Goal: Task Accomplishment & Management: Complete application form

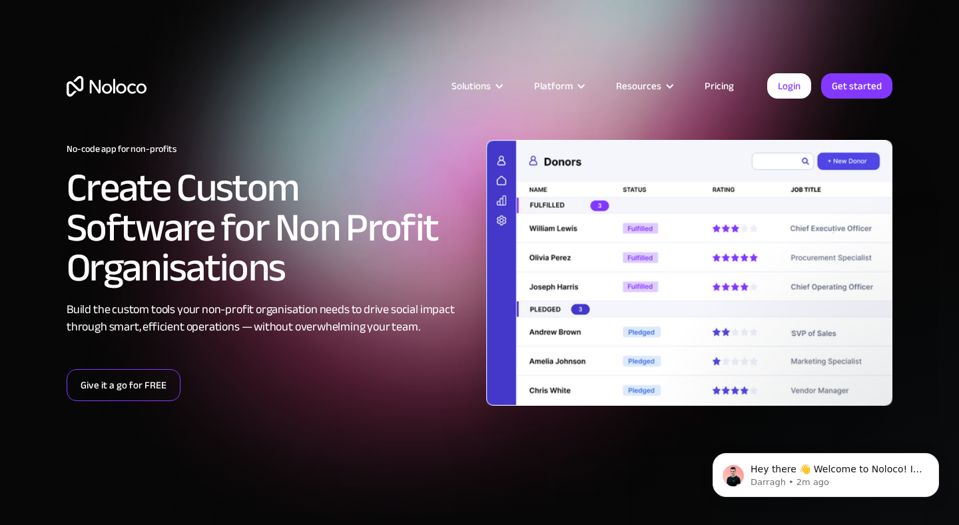
click at [109, 380] on link "Give it a go for FREE" at bounding box center [124, 385] width 114 height 32
click at [98, 377] on link "Give it a go for FREE" at bounding box center [124, 385] width 114 height 32
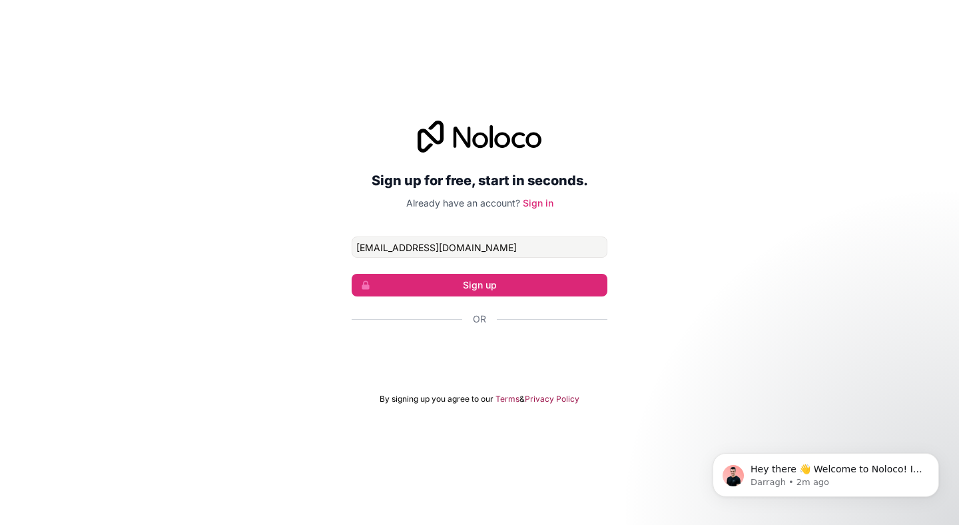
type input "[EMAIL_ADDRESS][DOMAIN_NAME]"
click at [446, 265] on form "[EMAIL_ADDRESS][DOMAIN_NAME] Sign up Or By signing up you agree to our Terms & …" at bounding box center [480, 321] width 256 height 168
click at [446, 280] on button "Sign up" at bounding box center [480, 285] width 256 height 23
type input "info@cssa.org"
click at [480, 299] on form "info@cssa.org Sign up Or By signing up you agree to our Terms & Privacy Policy" at bounding box center [480, 321] width 256 height 168
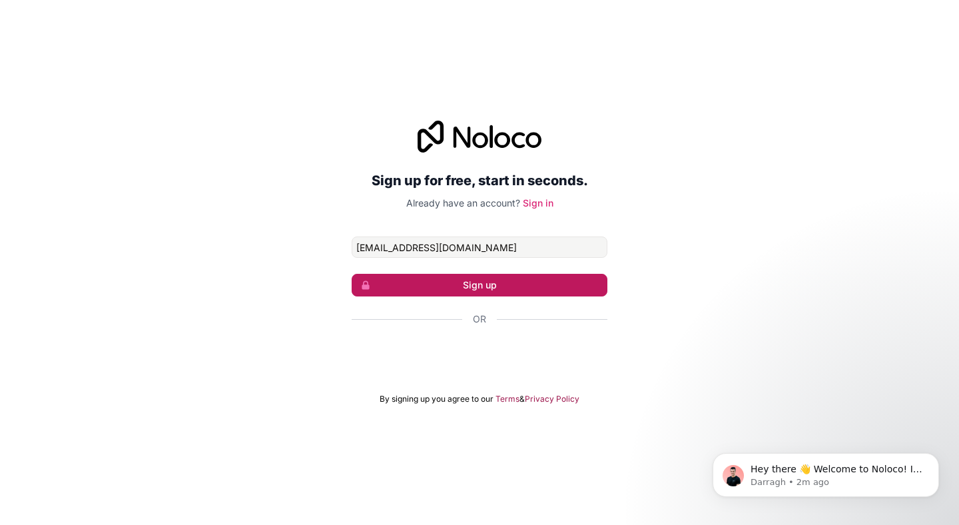
click at [478, 291] on button "Sign up" at bounding box center [480, 285] width 256 height 23
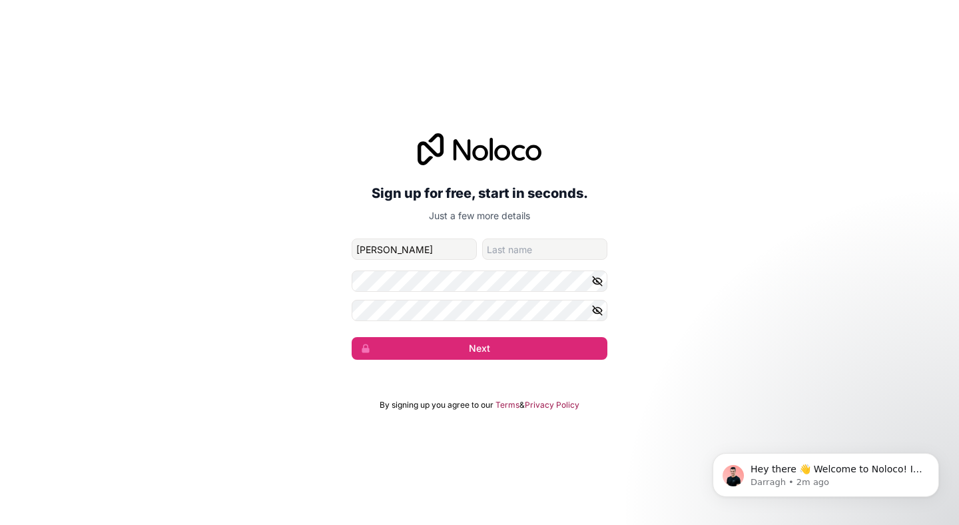
type input "Huey"
type input "Laugesen"
click at [596, 284] on icon "button" at bounding box center [597, 281] width 9 height 6
click at [516, 292] on form "info@cssa.org Huey Laugesen Next" at bounding box center [480, 299] width 256 height 121
click at [307, 279] on div "Sign up for free, start in seconds. Just a few more details info@cssa.org Huey …" at bounding box center [479, 247] width 959 height 264
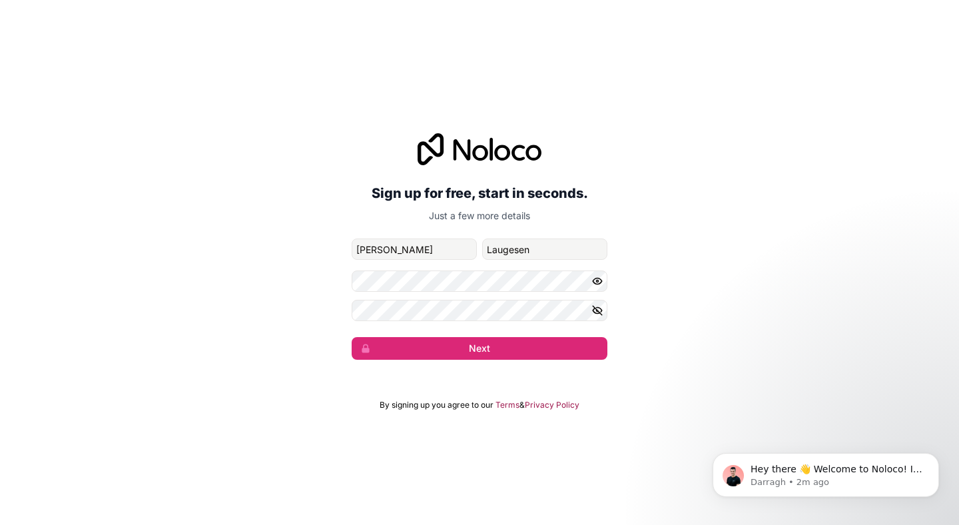
click at [598, 311] on icon "button" at bounding box center [597, 310] width 9 height 9
click at [471, 341] on button "Next" at bounding box center [480, 348] width 256 height 23
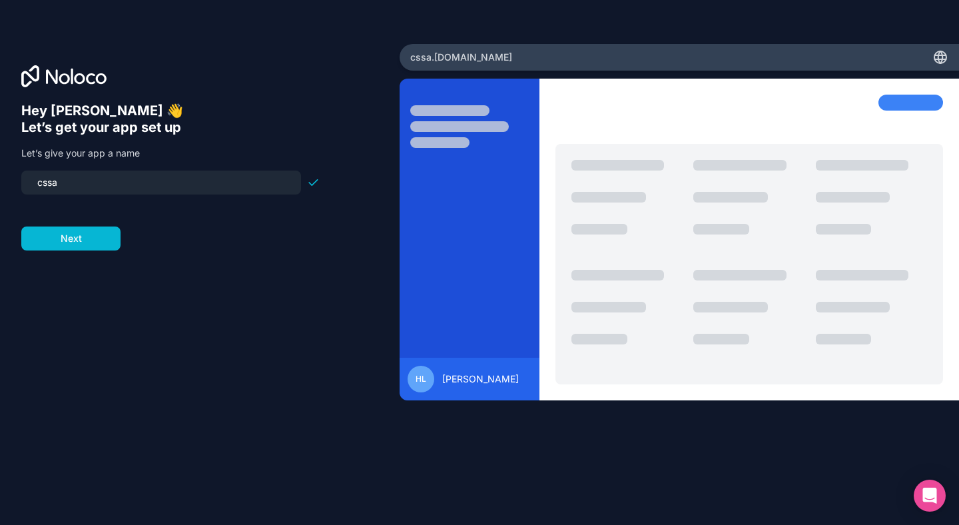
drag, startPoint x: 63, startPoint y: 184, endPoint x: 29, endPoint y: 183, distance: 34.0
click at [29, 183] on input "cssa" at bounding box center [161, 182] width 264 height 19
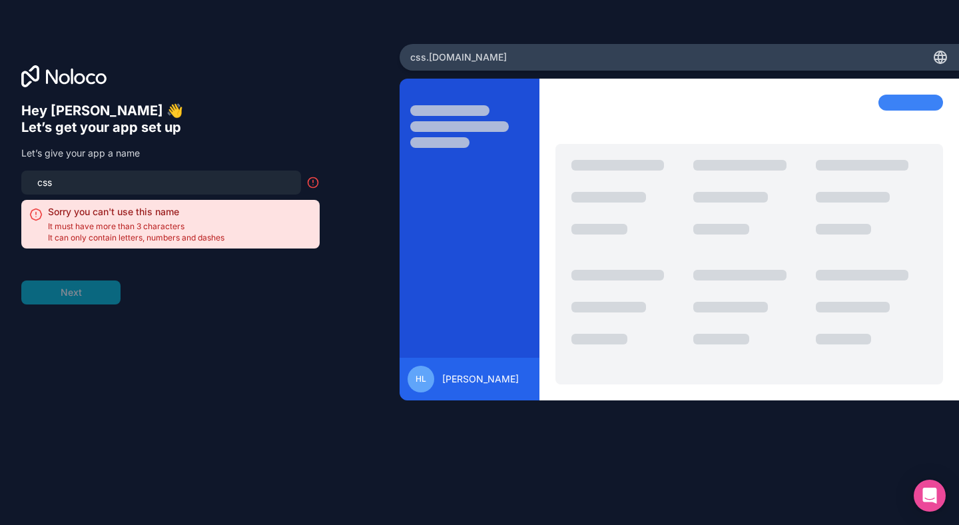
type input "cssa"
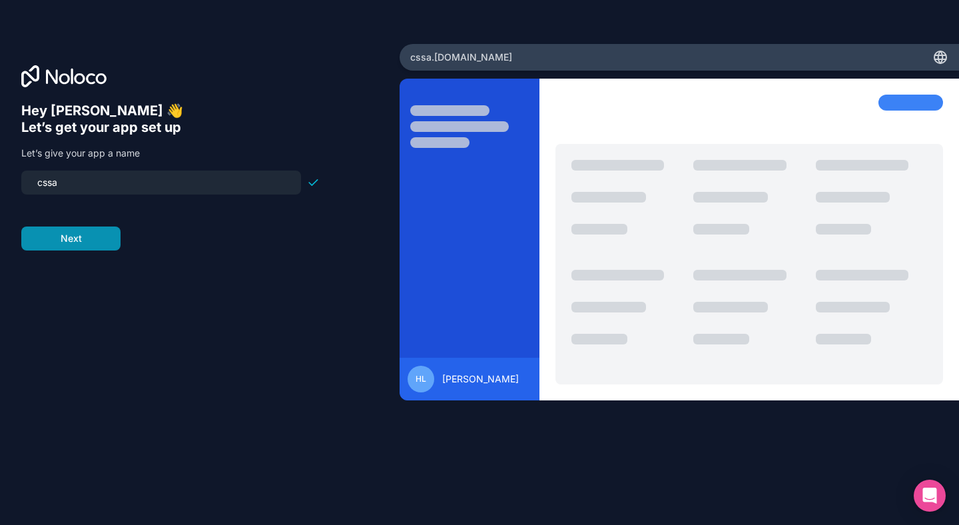
click at [52, 237] on button "Next" at bounding box center [70, 239] width 99 height 24
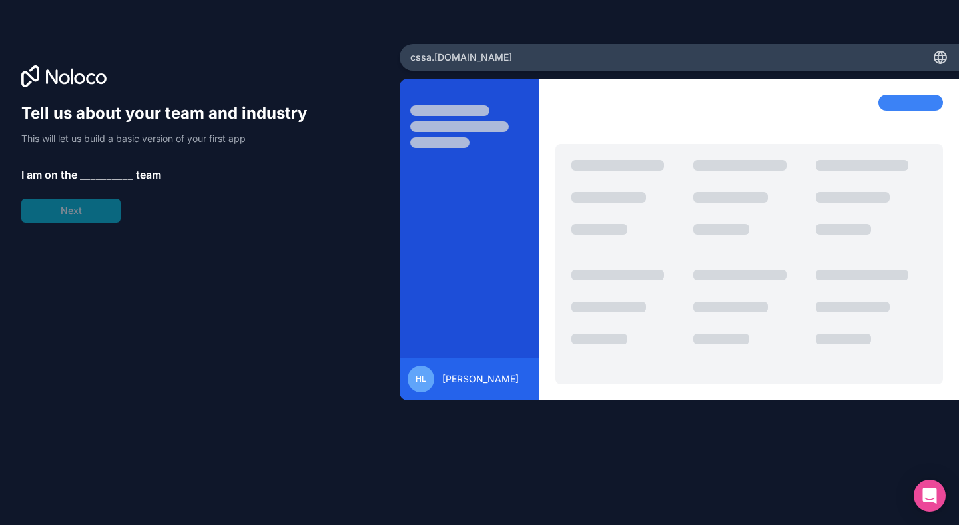
click at [99, 165] on div "Tell us about your team and industry This will let us build a basic version of …" at bounding box center [170, 163] width 298 height 120
click at [99, 177] on span "__________" at bounding box center [106, 175] width 53 height 16
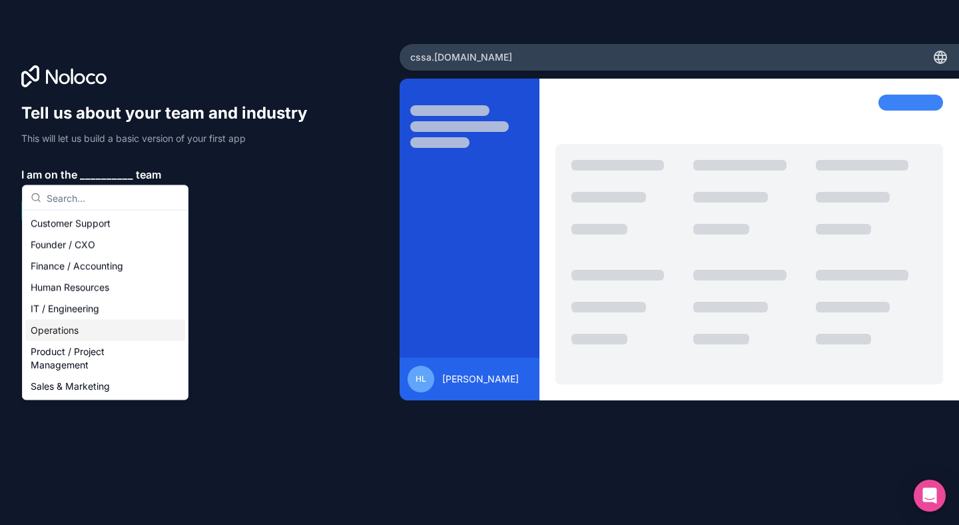
click at [147, 327] on div "Operations" at bounding box center [105, 330] width 160 height 21
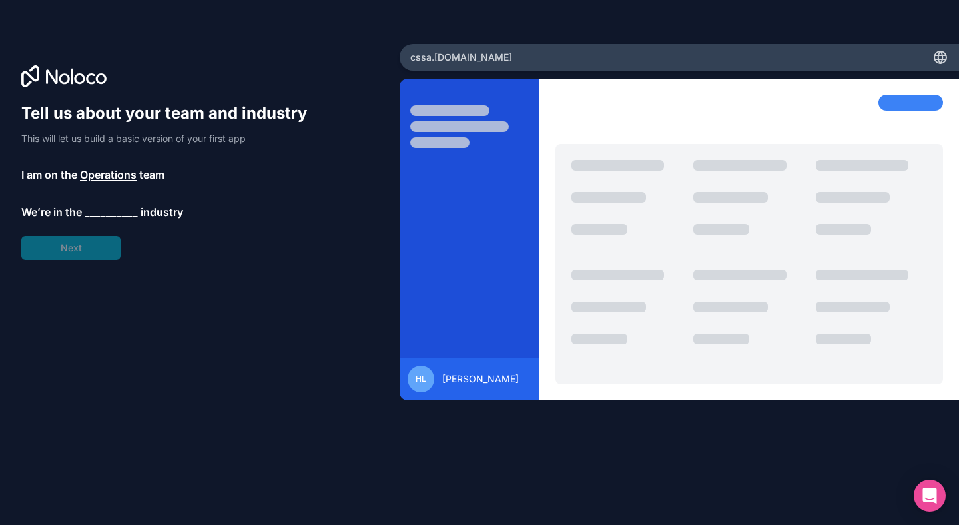
click at [107, 212] on span "__________" at bounding box center [111, 212] width 53 height 16
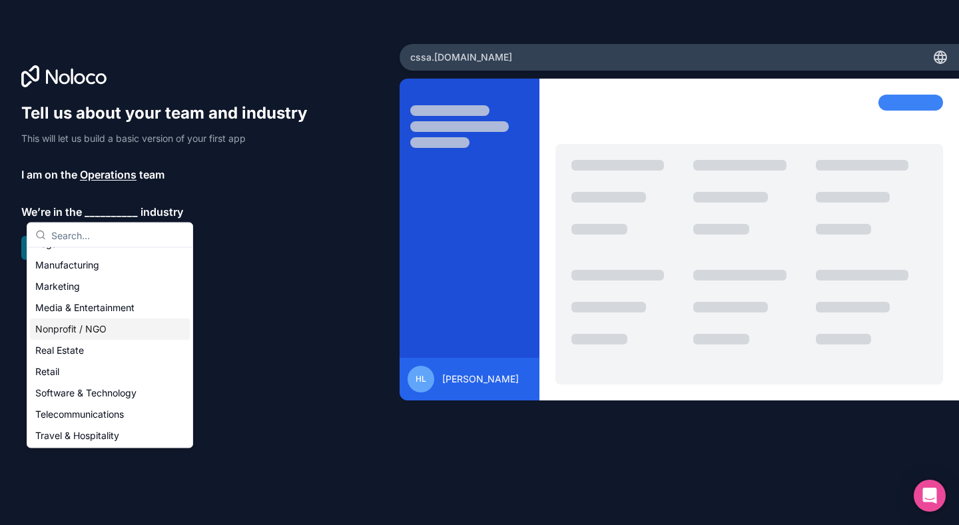
scroll to position [191, 0]
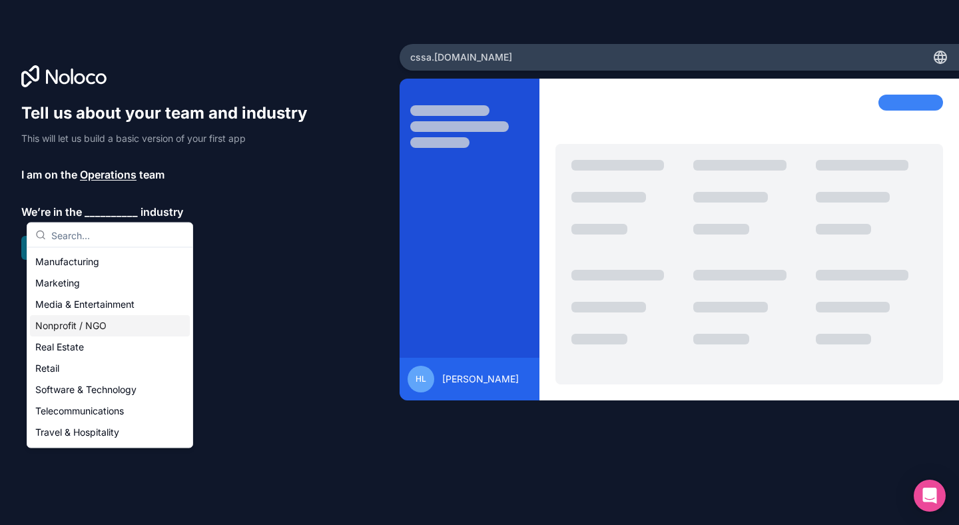
click at [105, 331] on div "Nonprofit / NGO" at bounding box center [110, 325] width 160 height 21
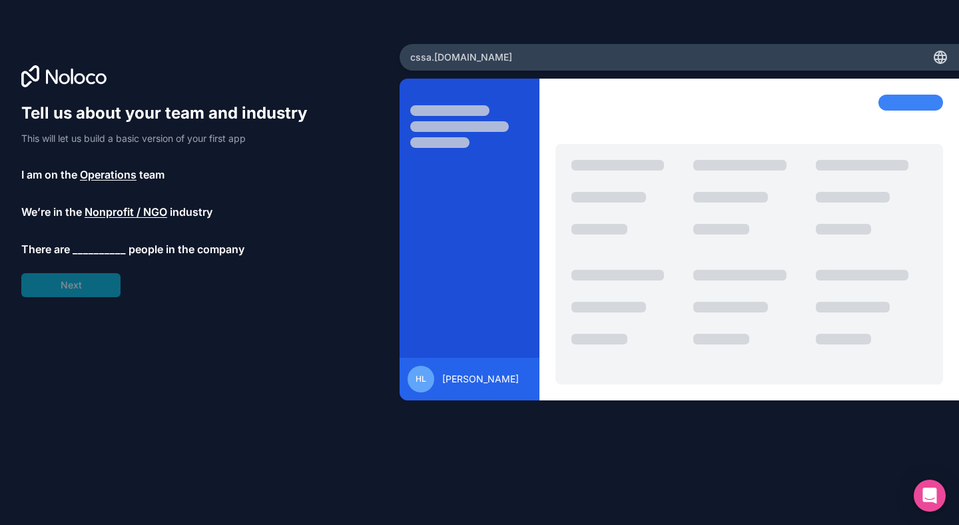
click at [91, 249] on span "__________" at bounding box center [99, 249] width 53 height 16
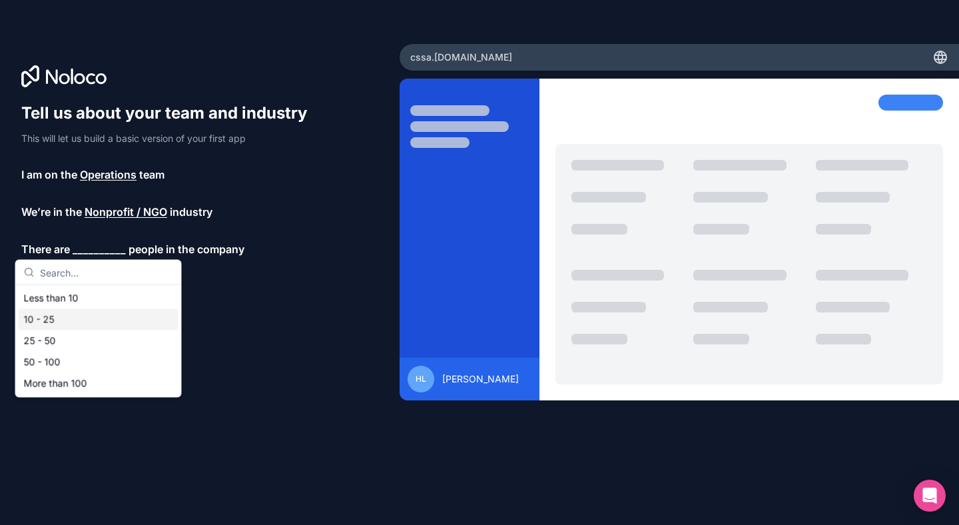
click at [100, 316] on div "10 - 25" at bounding box center [99, 319] width 160 height 21
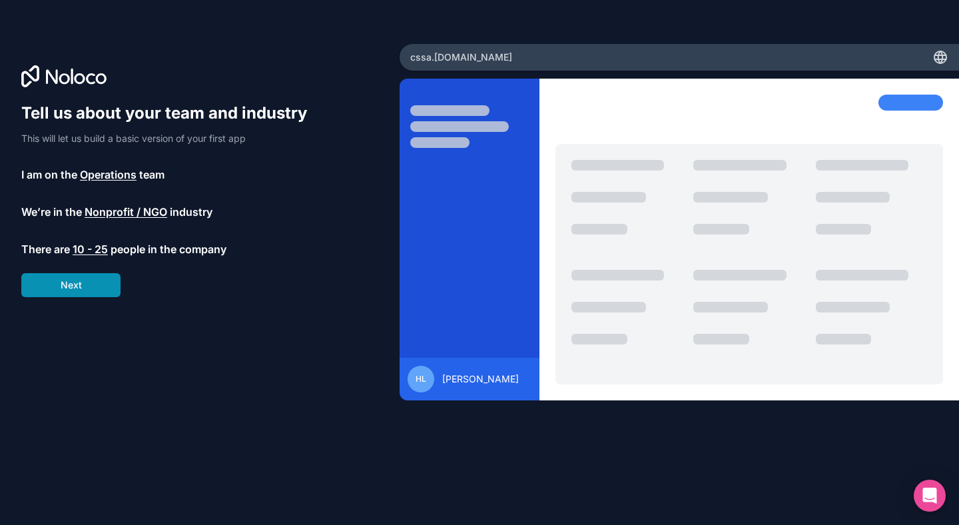
click at [96, 292] on button "Next" at bounding box center [70, 285] width 99 height 24
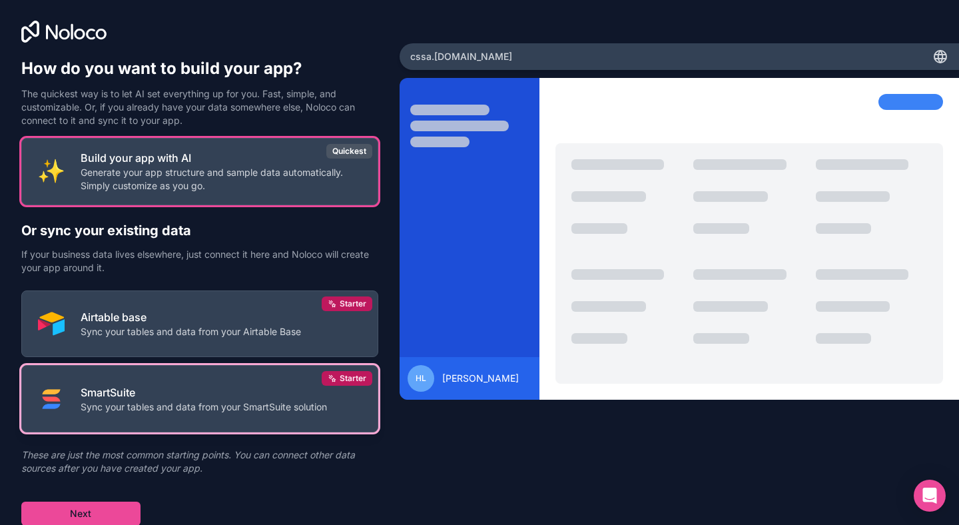
scroll to position [1, 0]
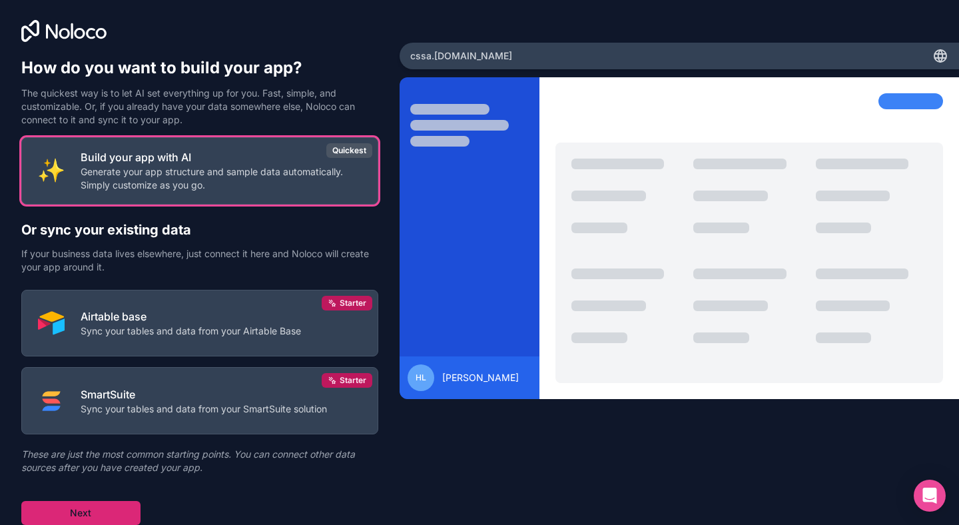
click at [113, 501] on button "Next" at bounding box center [80, 513] width 119 height 24
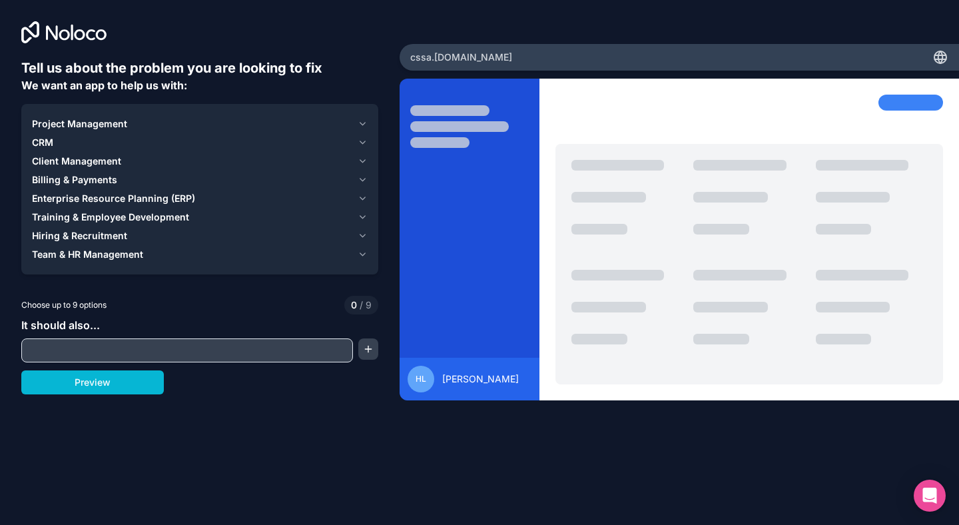
click at [253, 125] on div "Project Management" at bounding box center [192, 123] width 320 height 13
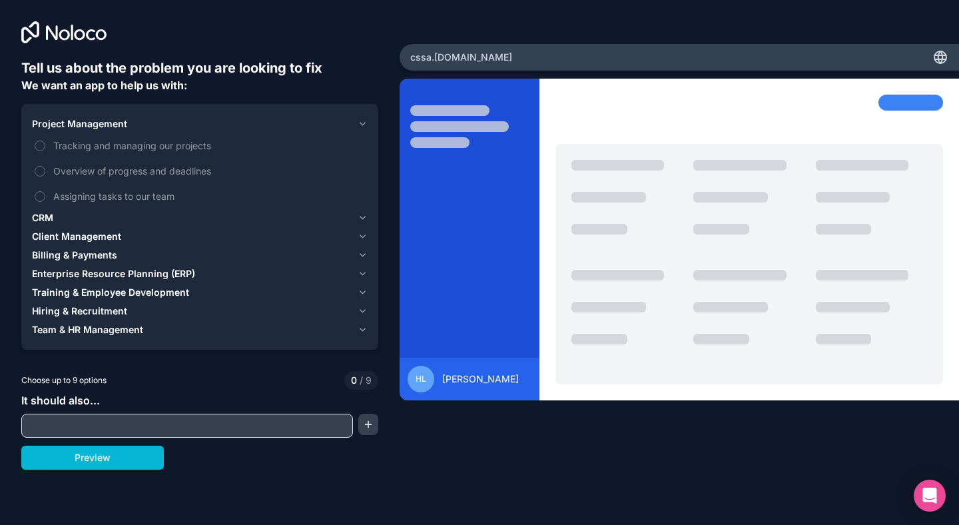
click at [237, 122] on div "Project Management" at bounding box center [192, 123] width 320 height 13
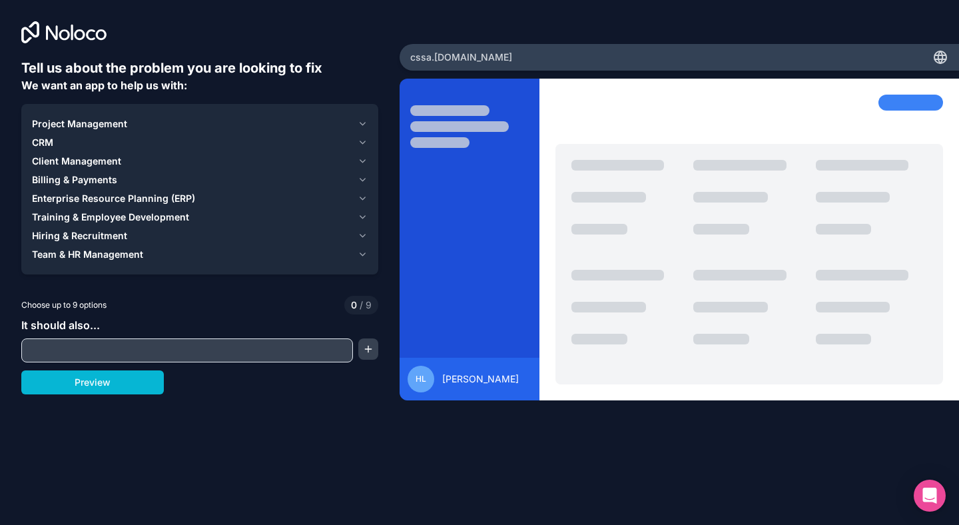
click at [98, 163] on span "Client Management" at bounding box center [76, 161] width 89 height 13
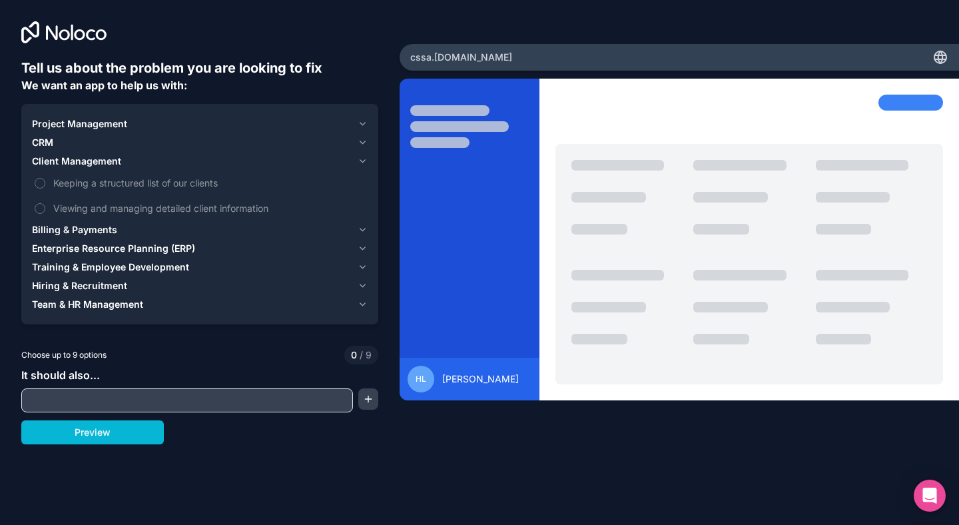
click at [129, 157] on div "Client Management" at bounding box center [192, 161] width 320 height 13
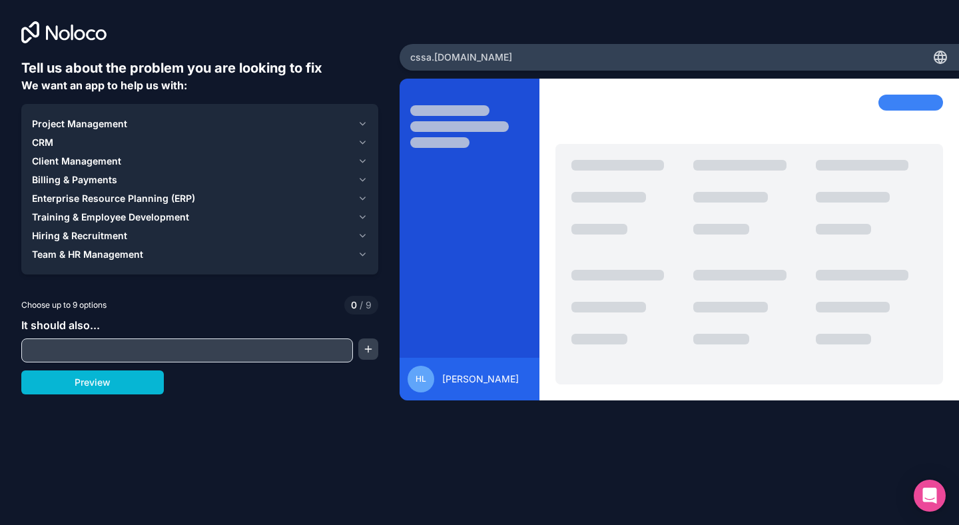
click at [94, 144] on div "CRM" at bounding box center [192, 142] width 320 height 13
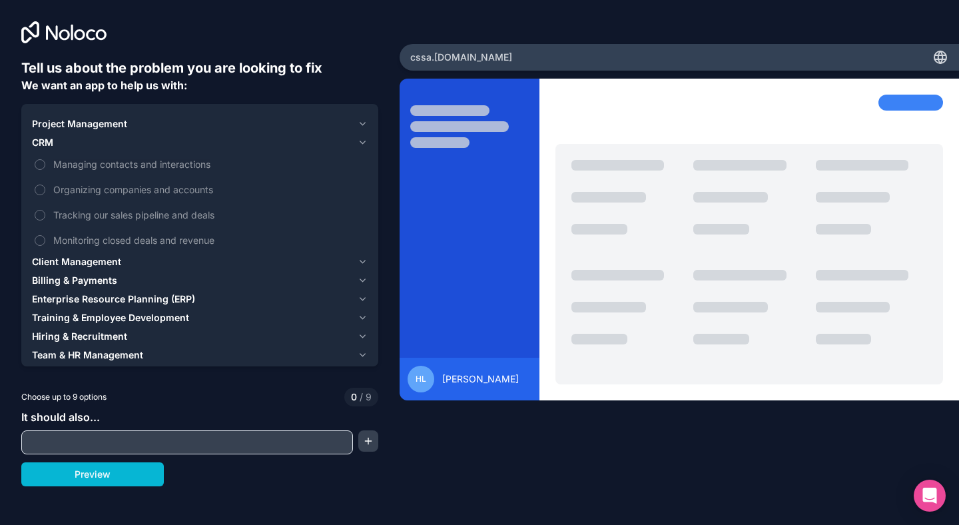
click at [131, 144] on div "CRM" at bounding box center [192, 142] width 320 height 13
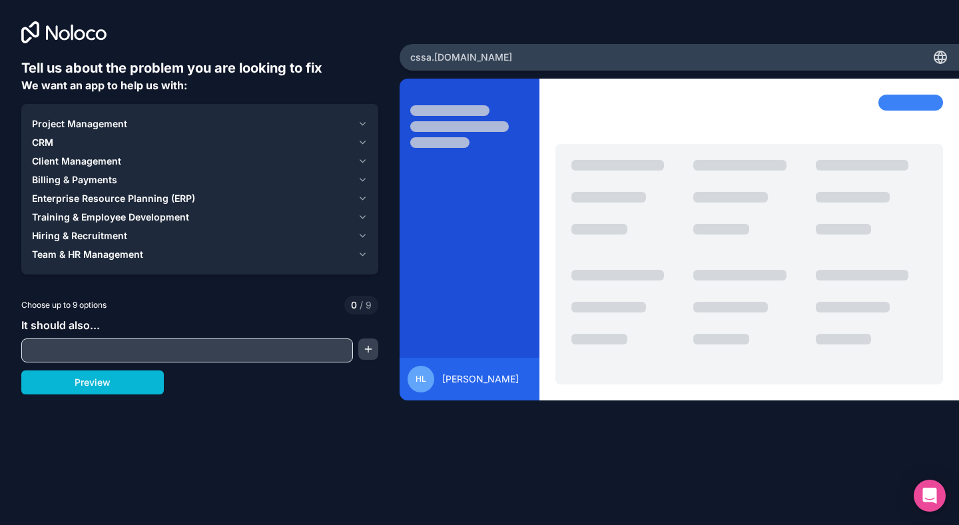
click at [108, 173] on span "Billing & Payments" at bounding box center [74, 179] width 85 height 13
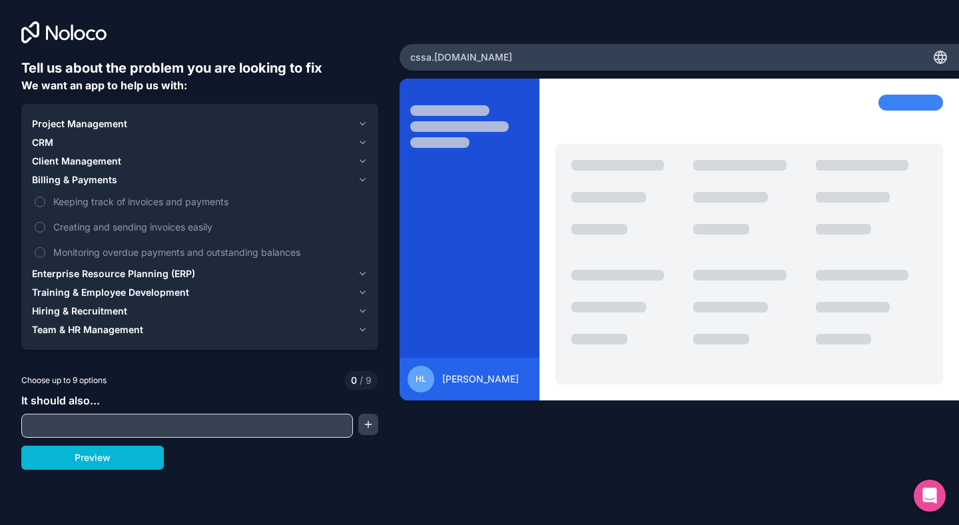
click at [108, 174] on span "Billing & Payments" at bounding box center [74, 179] width 85 height 13
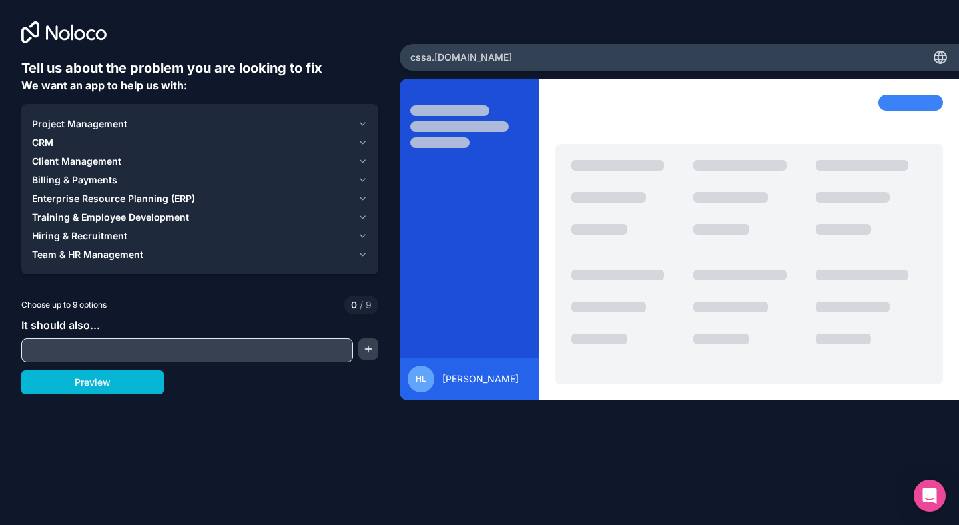
click at [83, 138] on div "CRM" at bounding box center [192, 142] width 320 height 13
